Goal: Navigation & Orientation: Find specific page/section

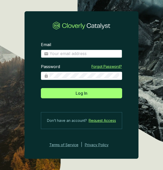
type input "[EMAIL_ADDRESS][DOMAIN_NAME]"
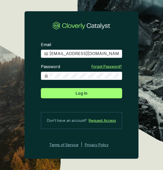
click at [88, 99] on section "Email [EMAIL_ADDRESS][DOMAIN_NAME] Password Forgot Password? Log In Don’t have …" at bounding box center [82, 95] width 114 height 122
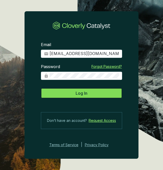
click at [91, 95] on button "Log In" at bounding box center [81, 93] width 81 height 10
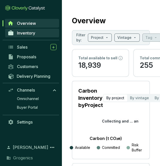
click at [32, 37] on link "Inventory" at bounding box center [32, 33] width 54 height 9
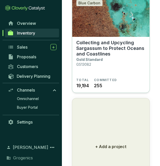
scroll to position [54, 0]
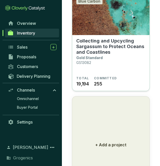
click at [122, 80] on section "TOTAL 19,194 COMMITTED 255" at bounding box center [110, 81] width 69 height 11
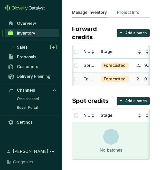
scroll to position [0, 25]
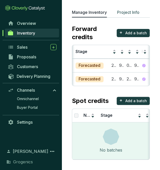
click at [134, 9] on p "Project Info" at bounding box center [128, 12] width 22 height 6
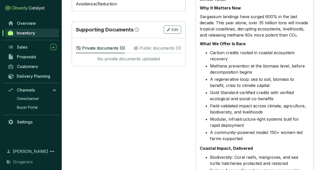
scroll to position [413, 0]
click at [163, 48] on p "Public documents ( 3 )" at bounding box center [160, 48] width 41 height 6
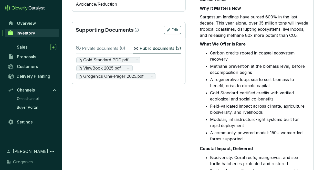
click at [108, 48] on p "Private documents ( 0 )" at bounding box center [103, 48] width 43 height 6
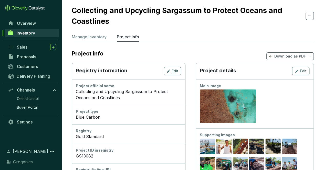
scroll to position [0, 0]
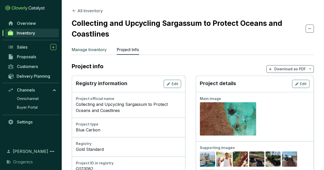
click at [96, 52] on p "Manage Inventory" at bounding box center [89, 50] width 35 height 6
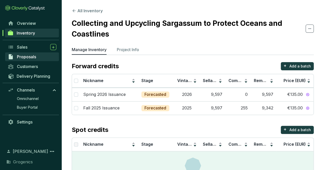
click at [36, 57] on span "Proposals" at bounding box center [26, 56] width 19 height 5
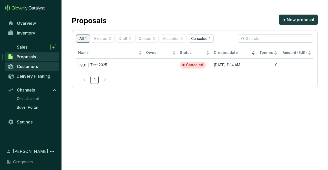
click at [36, 65] on span "Customers" at bounding box center [27, 66] width 21 height 5
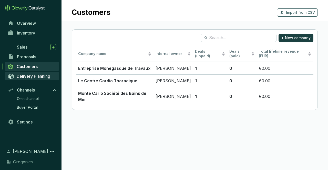
click at [39, 75] on span "Delivery Planning" at bounding box center [34, 76] width 34 height 5
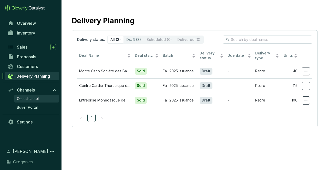
click at [32, 100] on span "Omnichannel" at bounding box center [28, 98] width 22 height 5
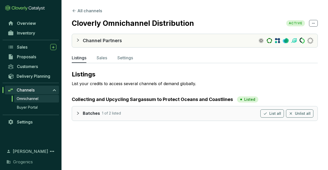
click at [92, 113] on p "Batches" at bounding box center [91, 114] width 17 height 6
click at [79, 112] on icon "collapsed" at bounding box center [78, 114] width 4 height 4
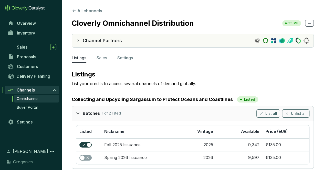
scroll to position [8, 0]
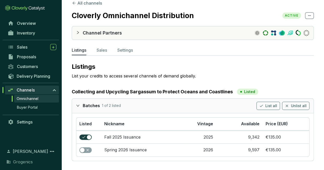
click at [79, 104] on icon "expanded" at bounding box center [78, 106] width 4 height 4
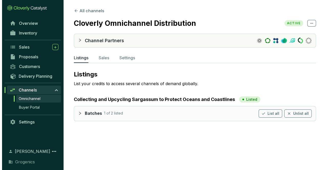
scroll to position [0, 0]
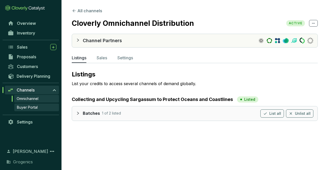
click at [33, 106] on span "Buyer Portal" at bounding box center [27, 107] width 21 height 5
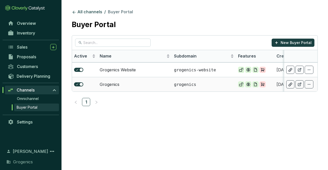
click at [144, 84] on td "Grogenics" at bounding box center [135, 84] width 74 height 15
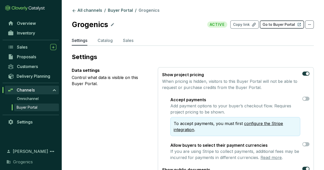
click at [163, 26] on p "Go to Buyer Portal" at bounding box center [279, 24] width 33 height 5
